Goal: Information Seeking & Learning: Learn about a topic

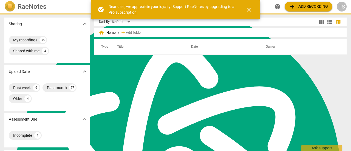
scroll to position [2205, 0]
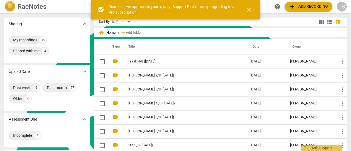
click at [250, 10] on span "close" at bounding box center [249, 9] width 7 height 7
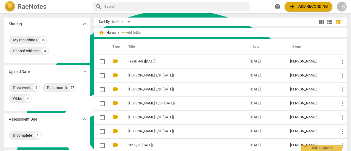
click at [297, 6] on span "add Add recording" at bounding box center [308, 6] width 39 height 7
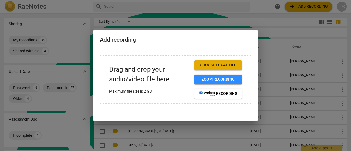
click at [213, 68] on span "Choose local file" at bounding box center [218, 65] width 39 height 5
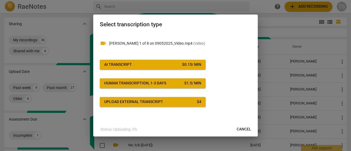
click at [186, 68] on button "AI Transcript $ 0.15 / min" at bounding box center [153, 65] width 106 height 10
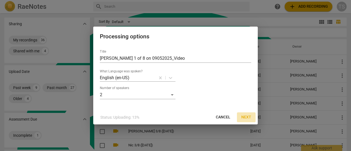
click at [248, 118] on span "Next" at bounding box center [247, 117] width 10 height 5
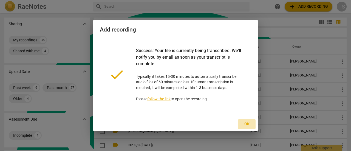
click at [248, 125] on span "Ok" at bounding box center [247, 124] width 9 height 5
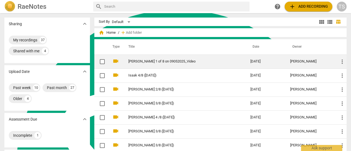
click at [176, 62] on link "Jen Olson 1 of 8 on 09052025_Video" at bounding box center [179, 62] width 102 height 4
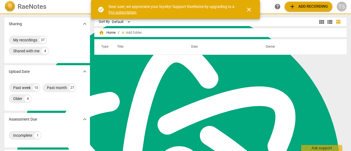
scroll to position [2205, 0]
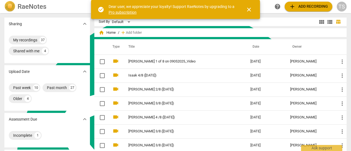
drag, startPoint x: 250, startPoint y: 10, endPoint x: 263, endPoint y: 11, distance: 12.7
click at [250, 10] on span "close" at bounding box center [249, 9] width 7 height 7
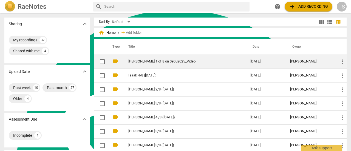
click at [175, 58] on td "[PERSON_NAME] 1 of 8 on 09052025_Video" at bounding box center [184, 62] width 124 height 14
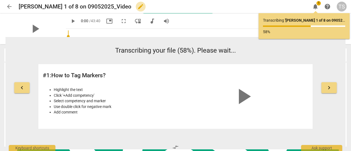
click at [138, 6] on span "edit" at bounding box center [141, 6] width 7 height 7
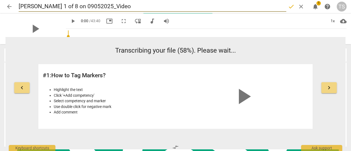
click at [57, 7] on input "[PERSON_NAME] 1 of 8 on 09052025_Video" at bounding box center [153, 6] width 268 height 10
click at [64, 6] on input "[PERSON_NAME] 1/8 on 09052025_Video" at bounding box center [153, 6] width 268 height 10
type input "[PERSON_NAME] 1/8 (9052025_Video"
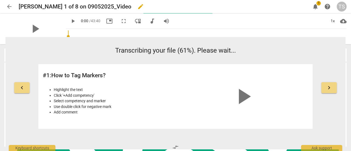
click at [138, 8] on span "edit" at bounding box center [141, 6] width 7 height 7
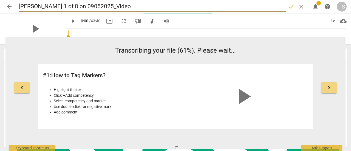
click at [57, 7] on input "[PERSON_NAME] 1 of 8 on 09052025_Video" at bounding box center [153, 6] width 268 height 10
type input "[PERSON_NAME] 1/8 (9052025_Video"
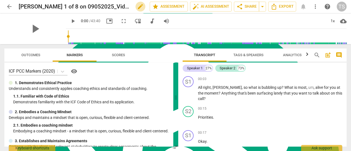
click at [137, 7] on span "edit" at bounding box center [140, 6] width 7 height 7
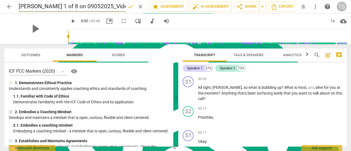
click at [58, 7] on input "[PERSON_NAME] 1 of 8 on 09052025_Video" at bounding box center [72, 6] width 107 height 10
click at [102, 6] on input "[PERSON_NAME] 1/8 ([DATE]_Video" at bounding box center [72, 6] width 107 height 10
type input "[PERSON_NAME] 1/8 ([DATE])"
click at [129, 6] on span "done" at bounding box center [130, 6] width 7 height 7
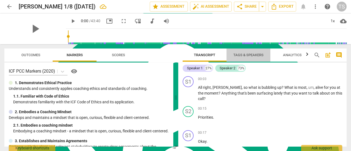
click at [249, 54] on span "Tags & Speakers" at bounding box center [249, 55] width 30 height 4
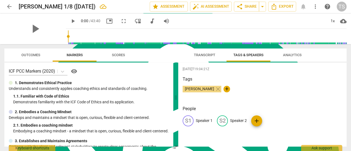
click at [204, 122] on p "Speaker 1" at bounding box center [204, 121] width 17 height 6
type textarea "Speaker 1"
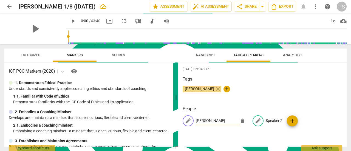
type input "[PERSON_NAME]"
click at [273, 120] on p "Speaker 2" at bounding box center [274, 121] width 17 height 6
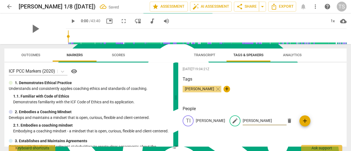
type input "[PERSON_NAME]"
click at [199, 54] on span "Transcript" at bounding box center [204, 55] width 21 height 4
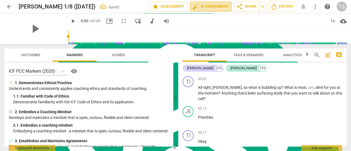
click at [212, 8] on span "auto_fix_high AI Assessment" at bounding box center [211, 6] width 37 height 7
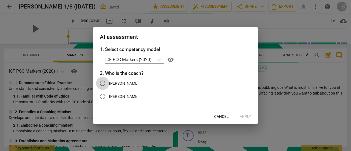
click at [103, 85] on input "[PERSON_NAME]" at bounding box center [102, 83] width 13 height 13
radio input "true"
click at [244, 117] on span "Apply" at bounding box center [246, 116] width 12 height 5
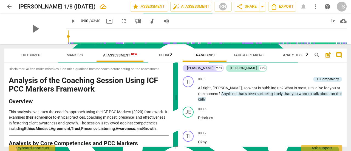
click at [119, 54] on span "AI Assessment New" at bounding box center [120, 55] width 34 height 4
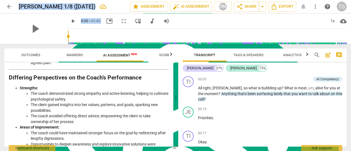
scroll to position [941, 0]
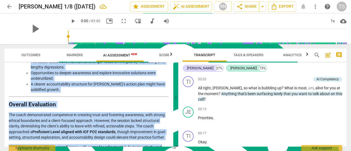
drag, startPoint x: 10, startPoint y: 81, endPoint x: 40, endPoint y: 139, distance: 64.9
copy div "Loremips do sit Ametcons Adipisc Elits DOE TEM Incidid Utlaboree Dolorema Aliq …"
click at [285, 8] on span "Export" at bounding box center [282, 6] width 23 height 7
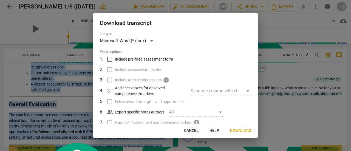
click at [251, 135] on button "Download" at bounding box center [241, 131] width 30 height 10
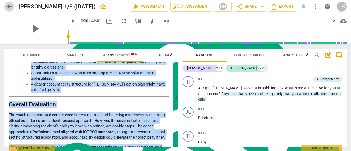
click at [5, 4] on span "arrow_back" at bounding box center [9, 6] width 10 height 7
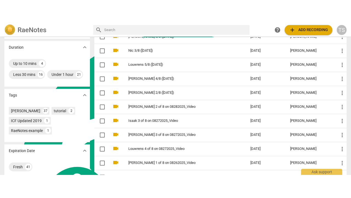
scroll to position [137, 0]
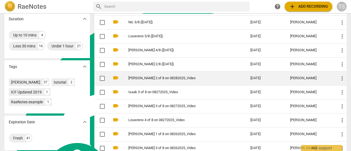
click at [144, 79] on link "[PERSON_NAME] 2 of 8 on 08282025_Video" at bounding box center [179, 78] width 102 height 4
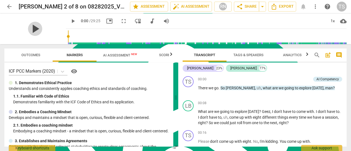
click at [32, 29] on span "play_arrow" at bounding box center [35, 29] width 14 height 14
click at [120, 21] on span "fullscreen" at bounding box center [123, 21] width 7 height 7
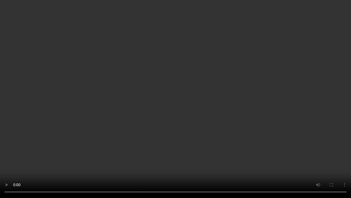
scroll to position [137, 0]
type input "97"
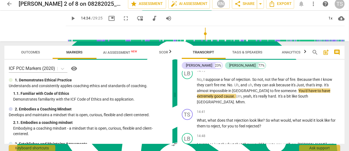
scroll to position [2205, 0]
type input "875"
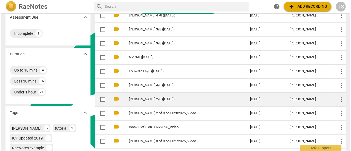
scroll to position [110, 0]
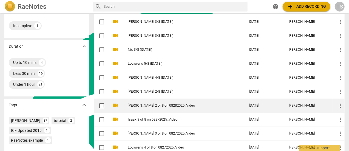
click at [192, 107] on td "[PERSON_NAME] 2 of 8 on 08282025_Video" at bounding box center [183, 106] width 124 height 14
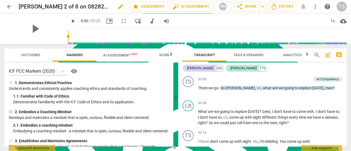
click at [117, 6] on span "edit" at bounding box center [120, 6] width 7 height 7
click at [102, 5] on input "[PERSON_NAME] 2 of 8 on 08282025_Video" at bounding box center [62, 6] width 87 height 10
click at [55, 7] on input "[PERSON_NAME] 2/8 on 08282025" at bounding box center [62, 6] width 87 height 10
type input "[PERSON_NAME] 2/8 ([DATE])"
click at [111, 7] on span "done" at bounding box center [111, 6] width 7 height 7
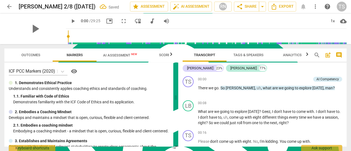
click at [9, 6] on span "arrow_back" at bounding box center [9, 6] width 7 height 7
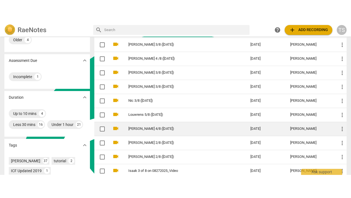
scroll to position [110, 0]
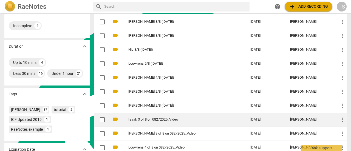
click at [134, 119] on link "Isaak 3 of 8 on 08272025_Video" at bounding box center [179, 120] width 102 height 4
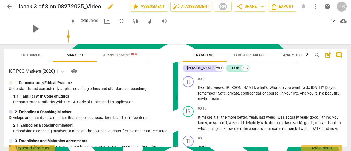
click at [110, 6] on span "edit" at bounding box center [110, 6] width 7 height 7
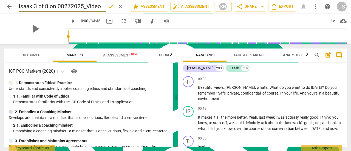
click at [45, 5] on input "Isaak 3 of 8 on 08272025_Video" at bounding box center [62, 6] width 87 height 10
click at [51, 7] on input "Isaak 3/8 on 08272025_Video" at bounding box center [62, 6] width 87 height 10
type input "Isaak 3/8 ([DATE])"
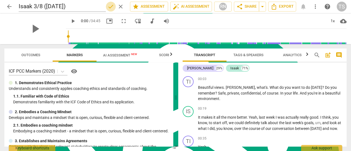
click at [111, 8] on span "done" at bounding box center [111, 6] width 7 height 7
click at [8, 9] on span "arrow_back" at bounding box center [9, 6] width 7 height 7
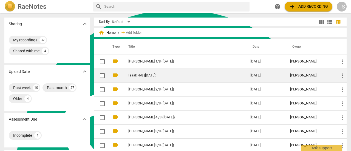
click at [135, 77] on link "Isaak 4/8 ([DATE])" at bounding box center [179, 76] width 102 height 4
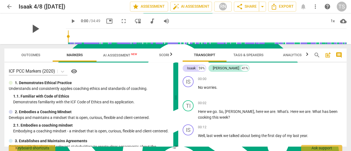
click at [32, 29] on span "play_arrow" at bounding box center [35, 29] width 14 height 14
click at [120, 22] on span "fullscreen" at bounding box center [123, 21] width 7 height 7
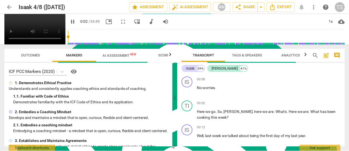
scroll to position [2165, 0]
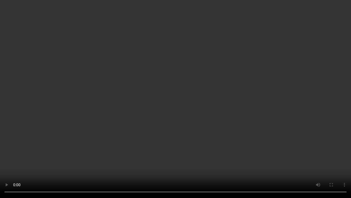
type input "7"
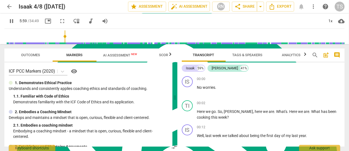
scroll to position [2205, 0]
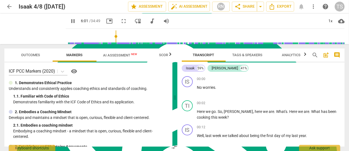
type input "361"
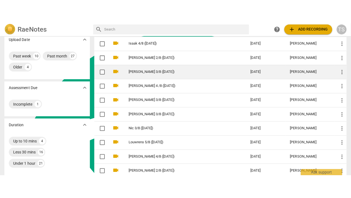
scroll to position [82, 0]
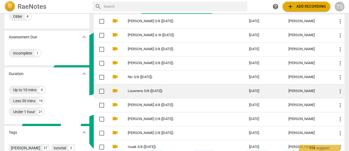
click at [142, 93] on td "Louwrens 5/8 ([DATE])" at bounding box center [183, 91] width 124 height 14
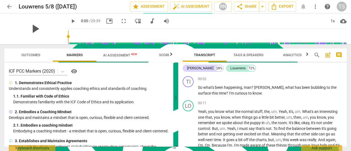
click at [33, 28] on span "play_arrow" at bounding box center [35, 29] width 14 height 14
click at [122, 21] on span "fullscreen" at bounding box center [124, 21] width 10 height 7
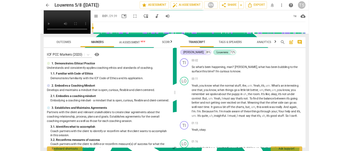
scroll to position [2165, 0]
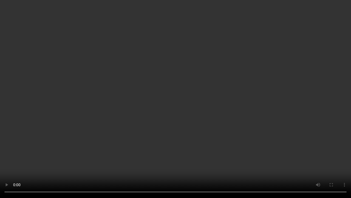
type input "41"
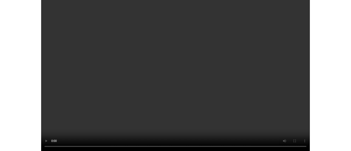
scroll to position [2205, 0]
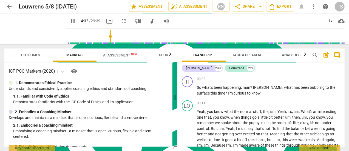
type input "272"
click at [8, 8] on span "arrow_back" at bounding box center [9, 6] width 7 height 7
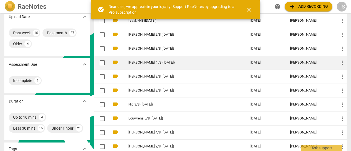
scroll to position [27, 0]
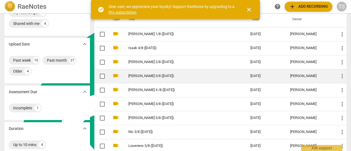
click at [134, 80] on td "[PERSON_NAME] 3/8 ([DATE])" at bounding box center [184, 76] width 124 height 14
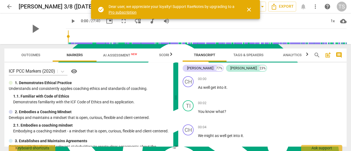
click at [42, 27] on div "play_arrow" at bounding box center [34, 28] width 61 height 31
click at [249, 11] on span "close" at bounding box center [249, 9] width 7 height 7
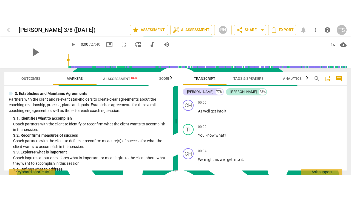
scroll to position [42, 0]
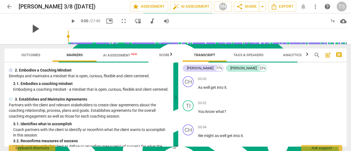
click at [28, 26] on span "play_arrow" at bounding box center [35, 29] width 14 height 14
click at [121, 21] on span "fullscreen" at bounding box center [123, 21] width 7 height 7
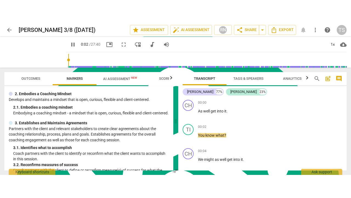
scroll to position [2165, 0]
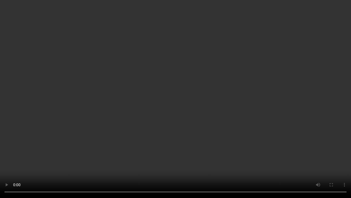
type input "4"
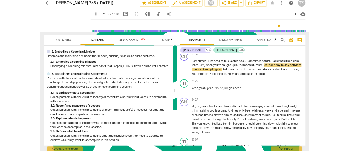
scroll to position [2205, 0]
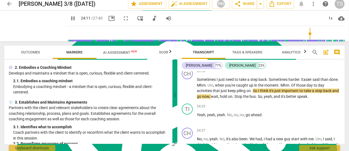
type input "1452"
